Goal: Register for event/course

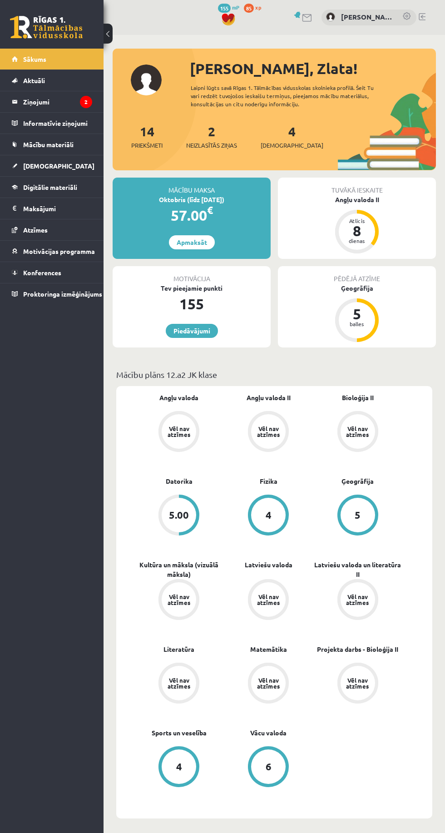
click at [65, 96] on legend "Ziņojumi 2" at bounding box center [57, 101] width 69 height 21
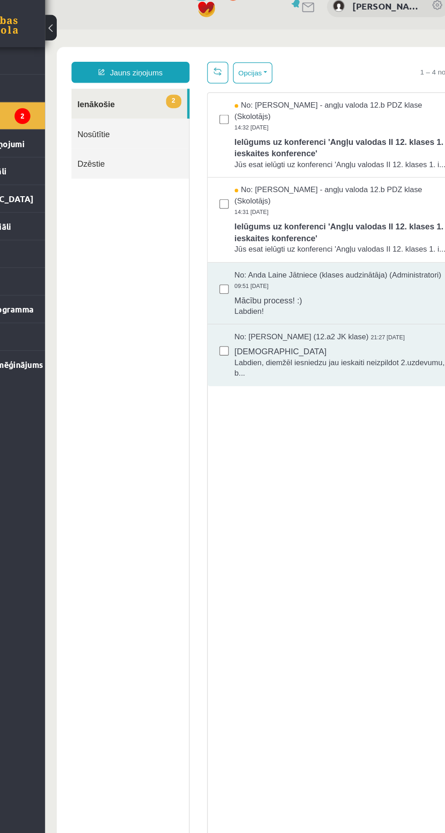
click at [313, 172] on div "No: [PERSON_NAME] - angļu valoda 12.b PDZ klase (Skolotājs) 14:31 [DATE]" at bounding box center [274, 161] width 165 height 25
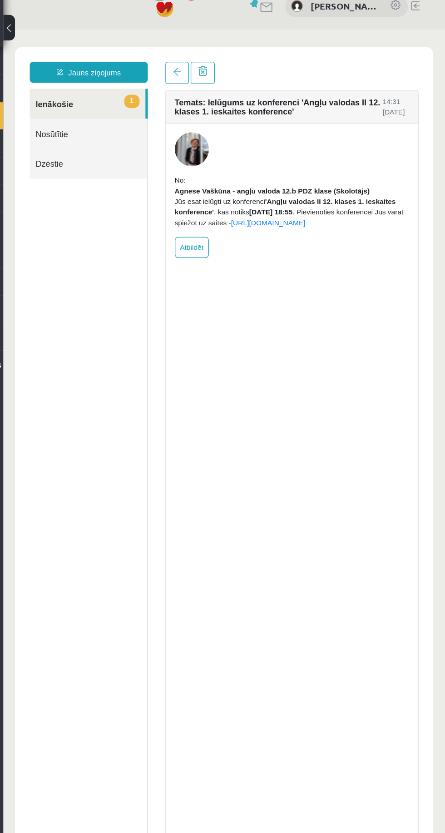
click at [79, 91] on link "1 Ienākošie" at bounding box center [68, 86] width 89 height 23
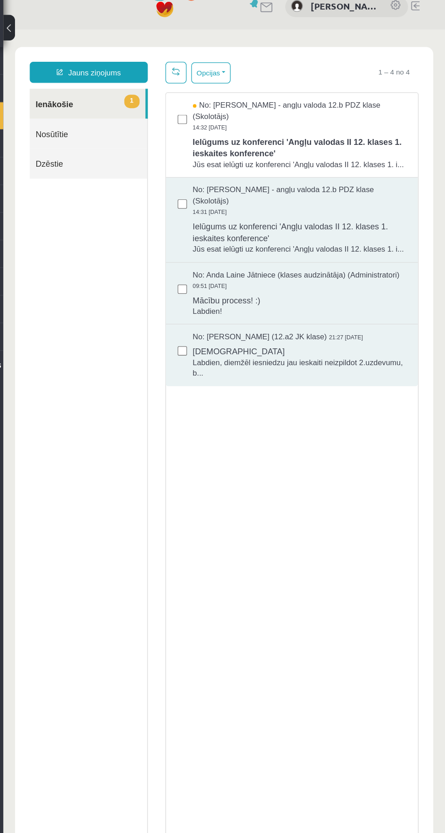
click at [266, 109] on span "Ielūgums uz konferenci 'Angļu valodas II 12. klases 1. ieskaites konference'" at bounding box center [232, 119] width 165 height 20
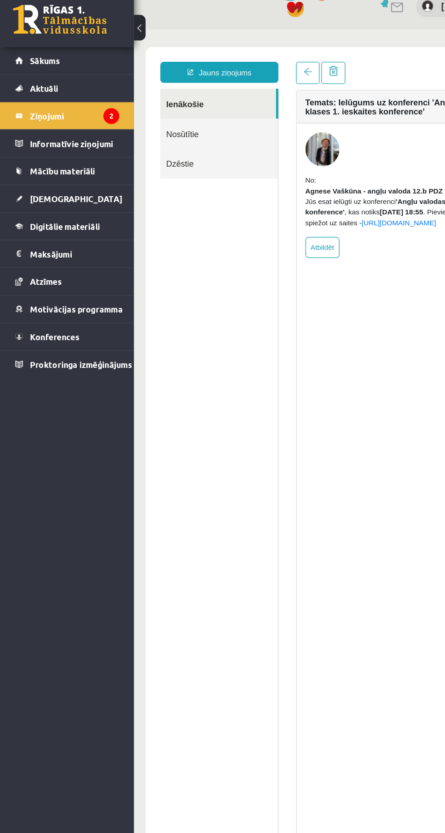
click at [60, 58] on link "Sākums" at bounding box center [52, 59] width 80 height 21
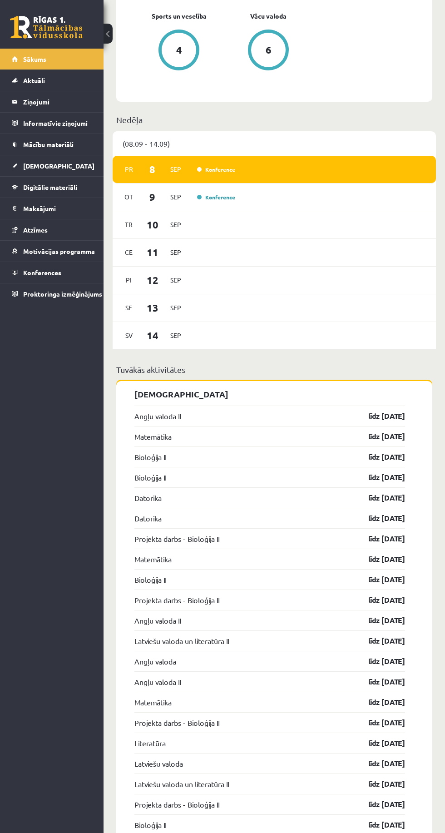
scroll to position [718, 0]
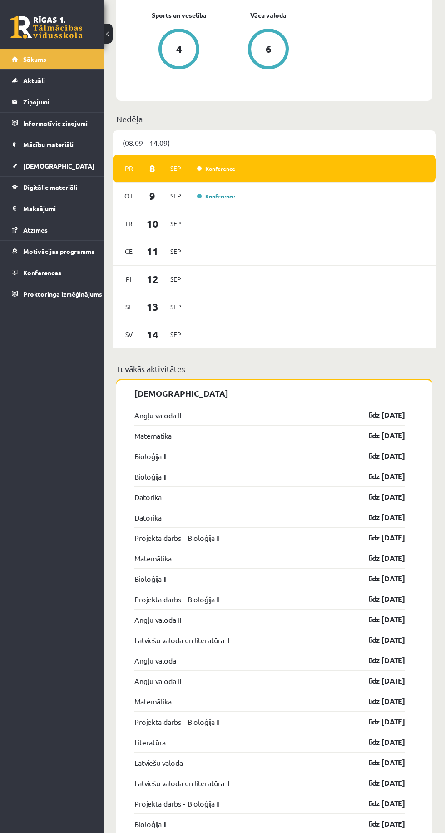
click at [310, 169] on div "Pr 8 Sep Konference" at bounding box center [274, 169] width 323 height 28
click at [250, 170] on div "Pr 8 Sep Konference" at bounding box center [274, 169] width 323 height 28
click at [64, 273] on link "Konferences" at bounding box center [52, 272] width 80 height 21
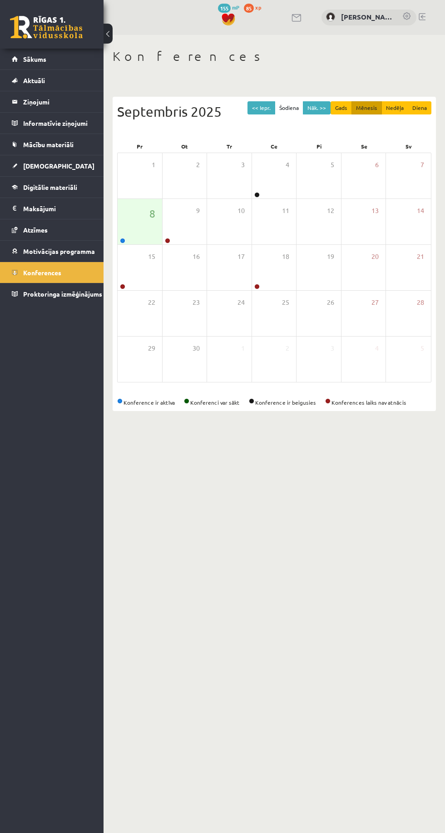
click at [152, 209] on span "8" at bounding box center [152, 213] width 6 height 15
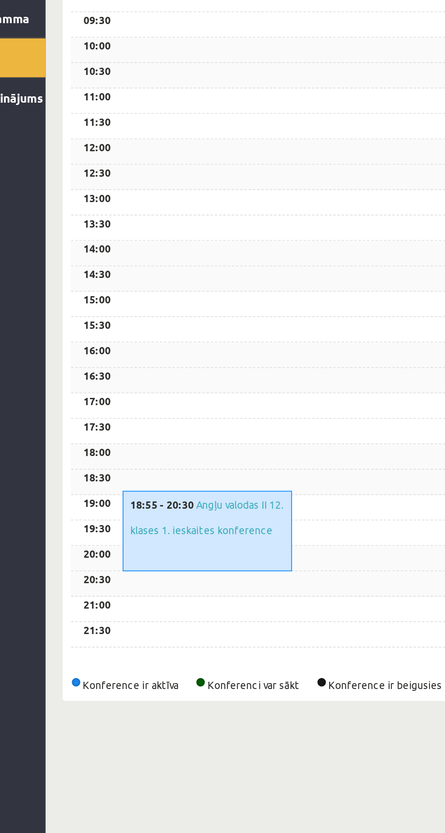
click at [209, 529] on link "Angļu valodas II 12. klases 1. ieskaites konference" at bounding box center [190, 518] width 82 height 21
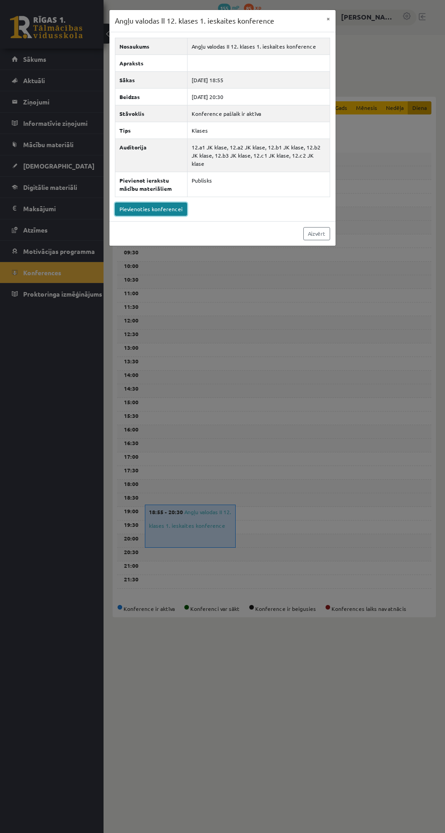
click at [165, 203] on link "Pievienoties konferencei" at bounding box center [151, 209] width 72 height 13
click at [330, 509] on div "Angļu valodas II 12. klases 1. ieskaites konference × Nosaukums Angļu valodas I…" at bounding box center [222, 416] width 445 height 833
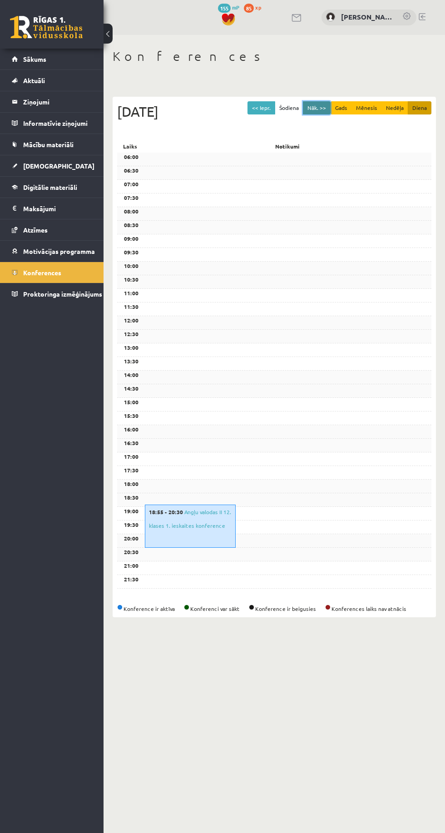
click at [323, 104] on button "Nāk. >>" at bounding box center [317, 107] width 28 height 13
